Goal: Task Accomplishment & Management: Use online tool/utility

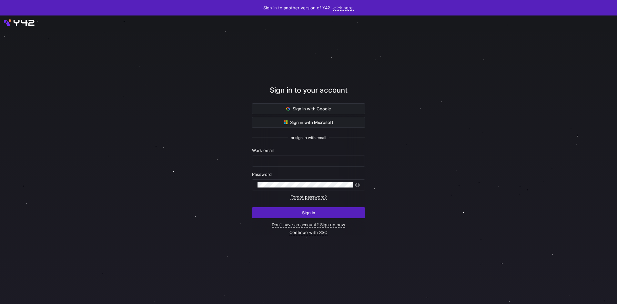
type input "airon.hiwatig@cambridge.org"
click at [338, 214] on span "submit" at bounding box center [308, 212] width 112 height 10
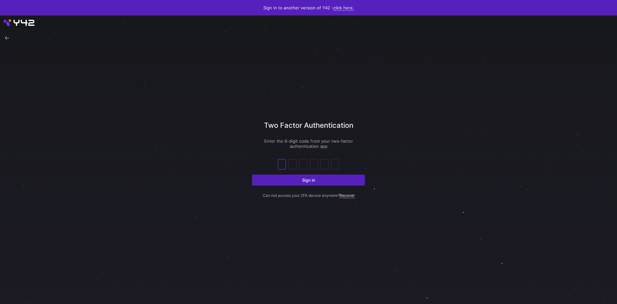
type input "4"
type input "3"
type input "2"
type input "0"
type input "3"
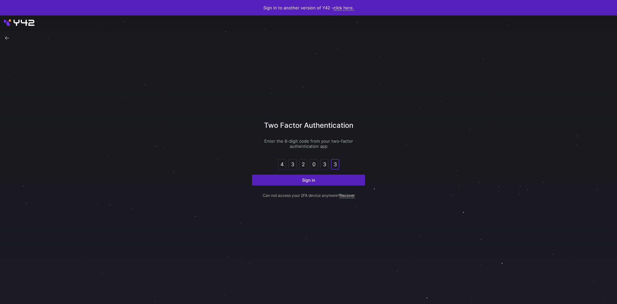
type input "3"
click at [252, 174] on button "Sign in" at bounding box center [308, 179] width 113 height 11
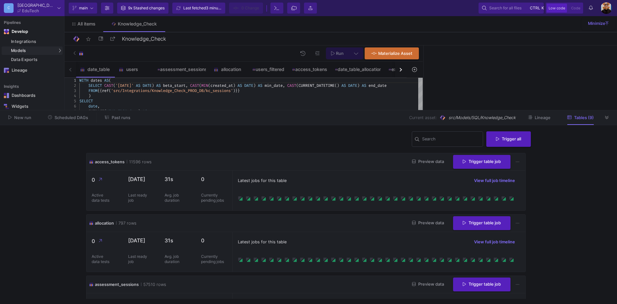
click at [365, 181] on div "Latest jobs for this table View full job timeline" at bounding box center [379, 181] width 282 height 10
click at [15, 41] on div "Integrations" at bounding box center [36, 41] width 50 height 5
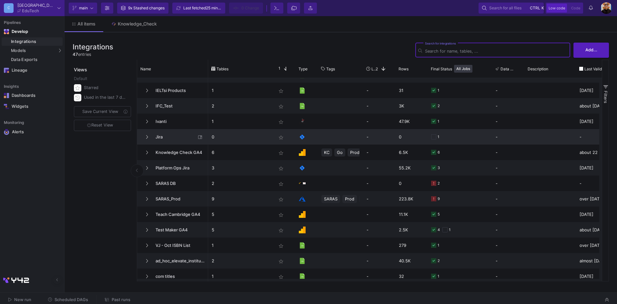
scroll to position [527, 0]
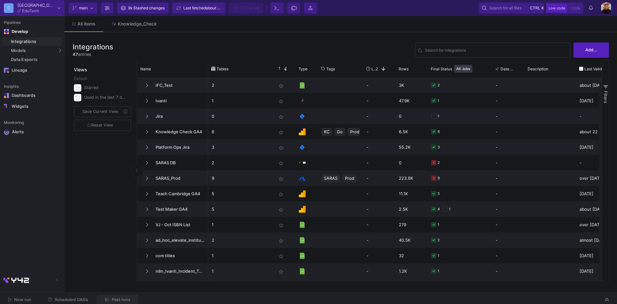
click at [110, 295] on button "Past runs" at bounding box center [117, 300] width 41 height 10
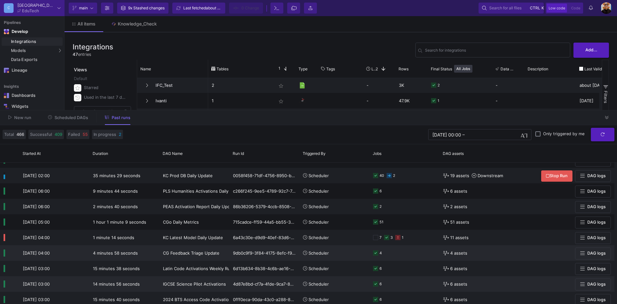
scroll to position [32, 0]
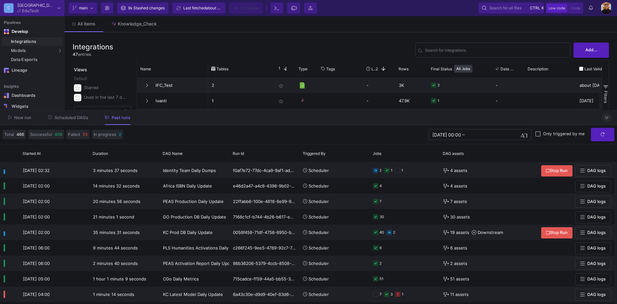
click at [603, 117] on button at bounding box center [607, 118] width 10 height 10
